Goal: Use online tool/utility: Utilize a website feature to perform a specific function

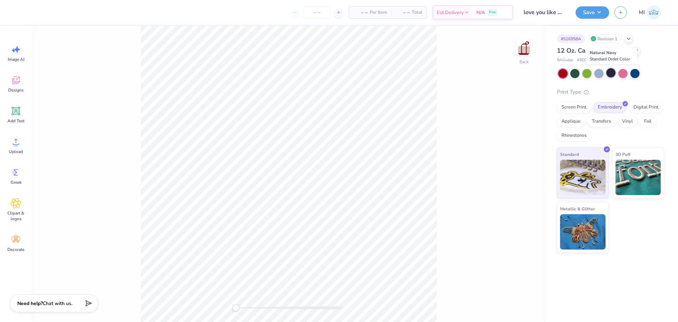
click at [610, 73] on div at bounding box center [610, 72] width 9 height 9
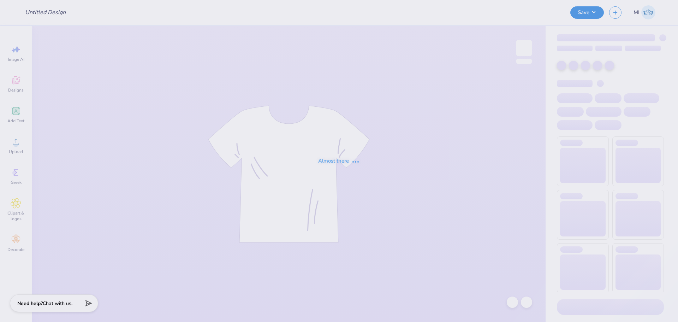
type input "[PERSON_NAME] : The [GEOGRAPHIC_DATA][US_STATE] at [GEOGRAPHIC_DATA]"
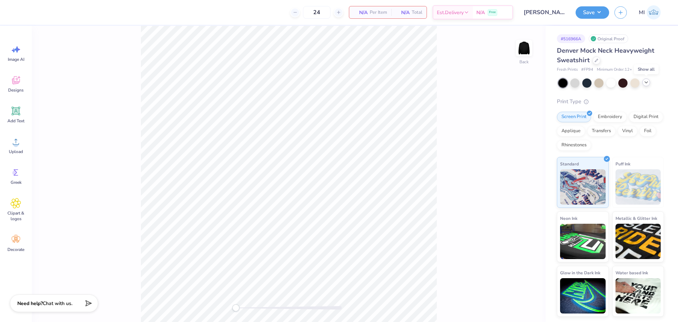
click at [647, 80] on icon at bounding box center [646, 82] width 6 height 6
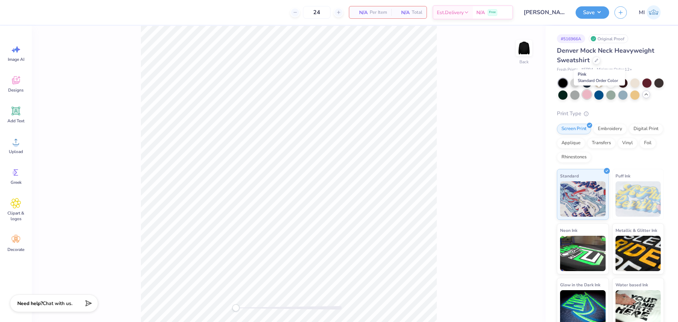
click at [592, 96] on div at bounding box center [586, 94] width 9 height 9
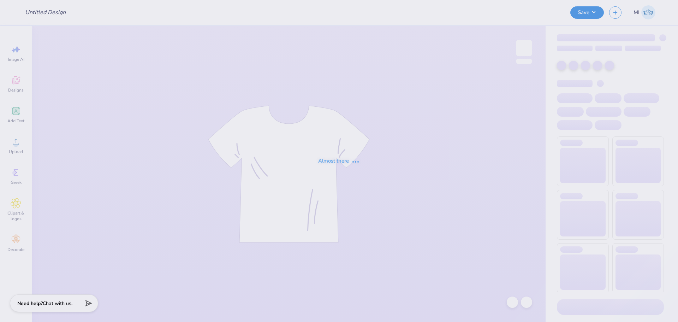
type input "CHAARG Sets 2025"
type input "50"
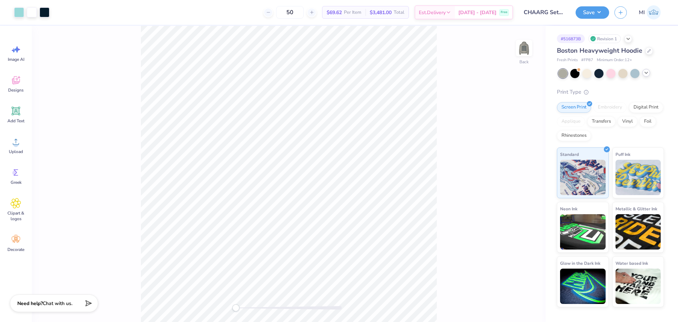
click at [644, 74] on icon at bounding box center [646, 73] width 6 height 6
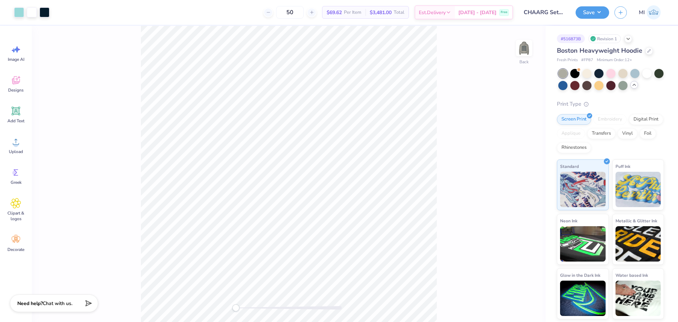
click at [568, 85] on div at bounding box center [562, 85] width 9 height 9
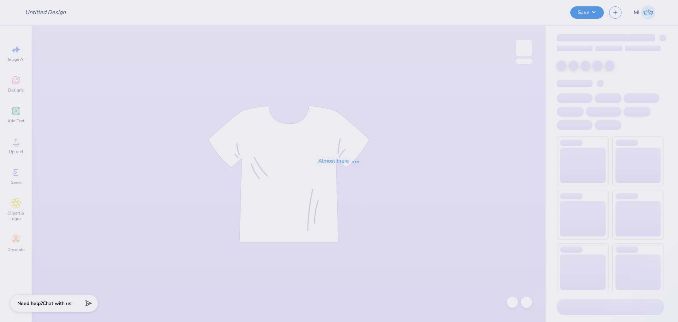
type input "[PERSON_NAME] : [GEOGRAPHIC_DATA]"
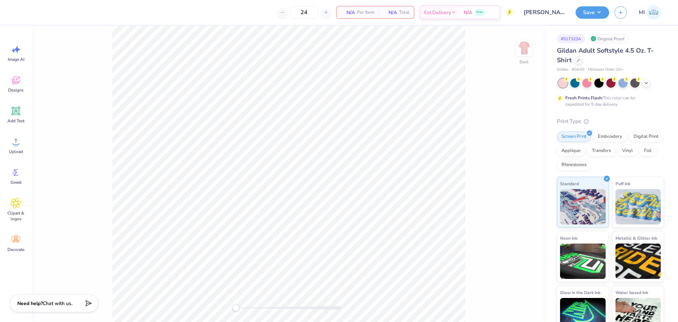
type input "24"
